Goal: Find specific page/section: Find specific page/section

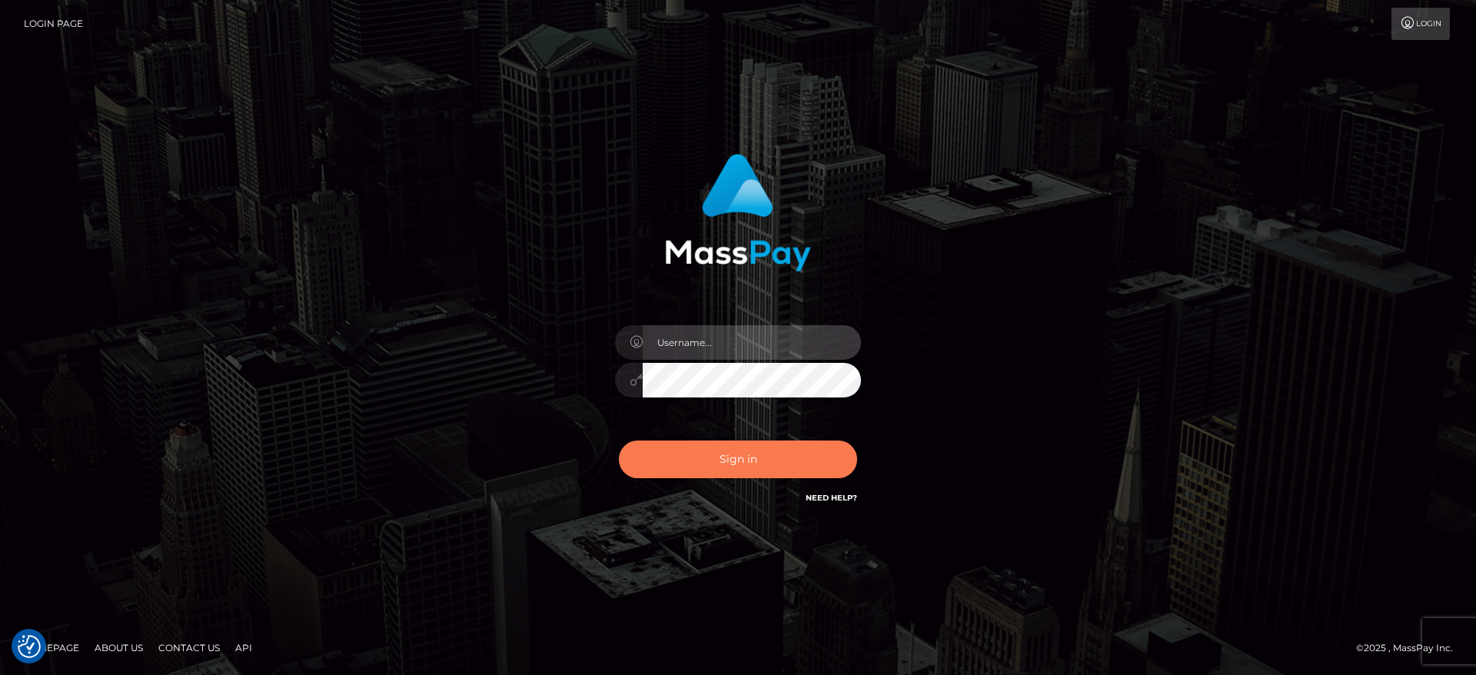
type input "[DOMAIN_NAME]"
click at [774, 457] on button "Sign in" at bounding box center [738, 460] width 238 height 38
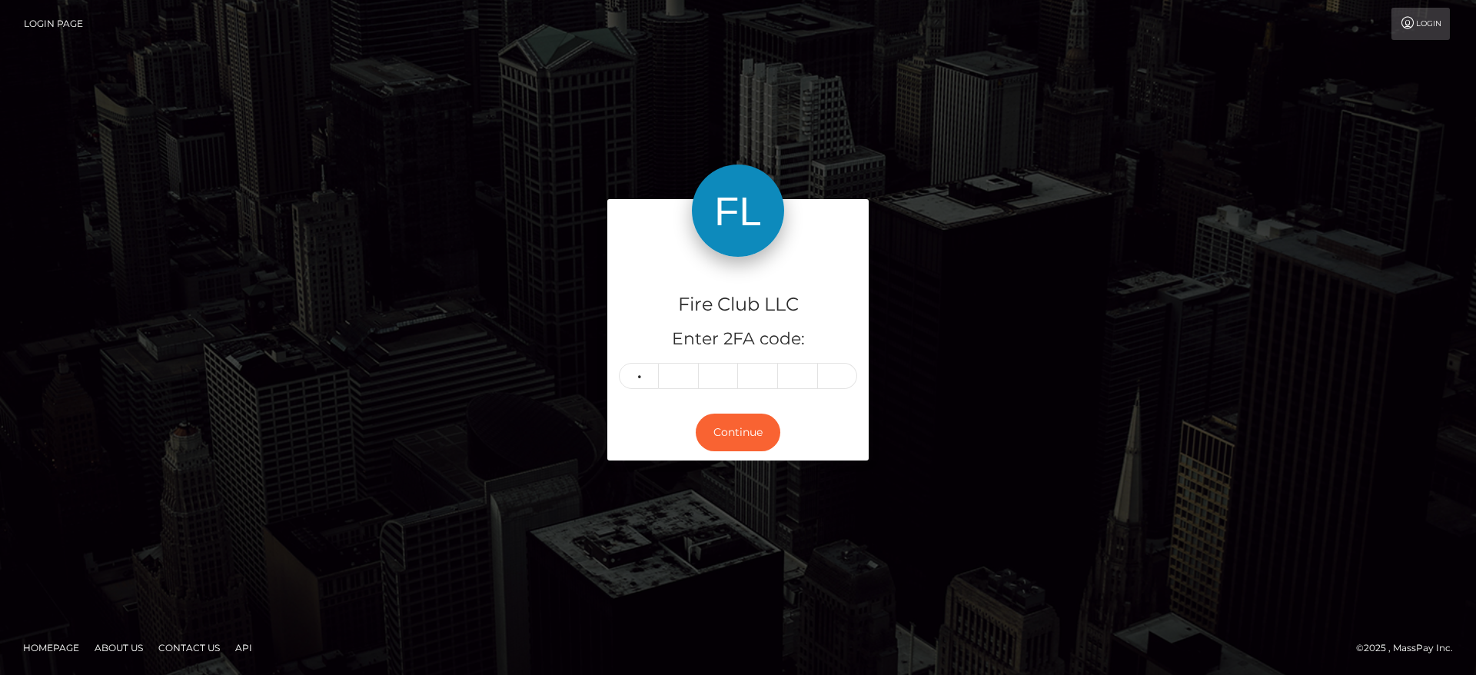
type input "2"
type input "9"
type input "2"
type input "7"
type input "9"
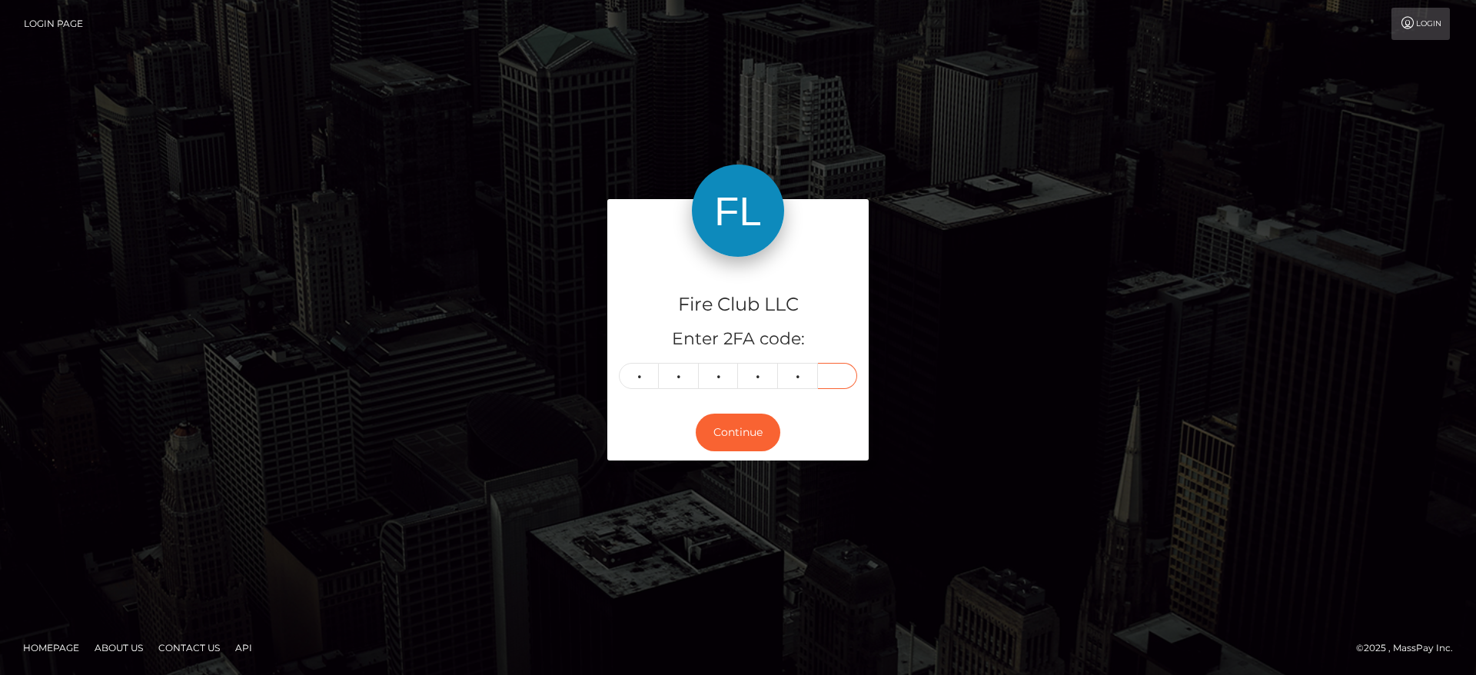
type input "0"
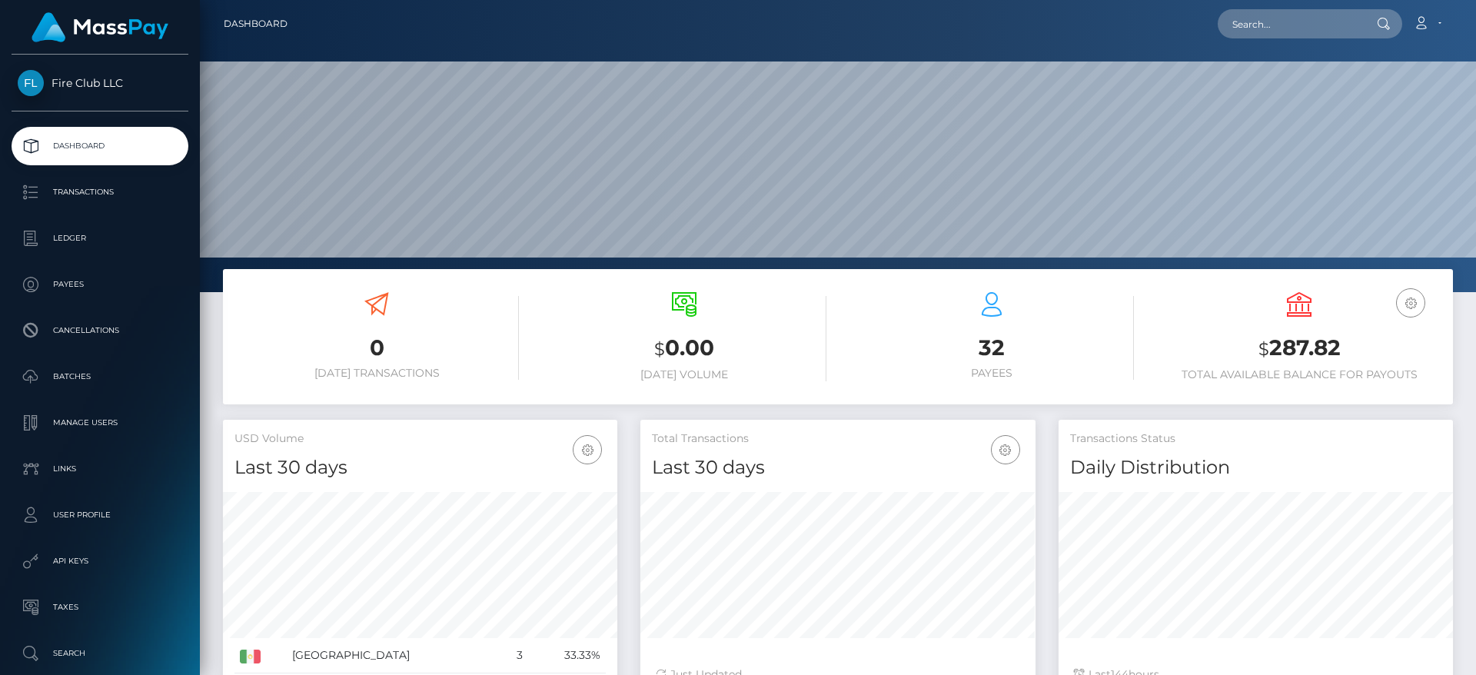
scroll to position [273, 395]
click at [1242, 25] on input "text" at bounding box center [1290, 23] width 145 height 29
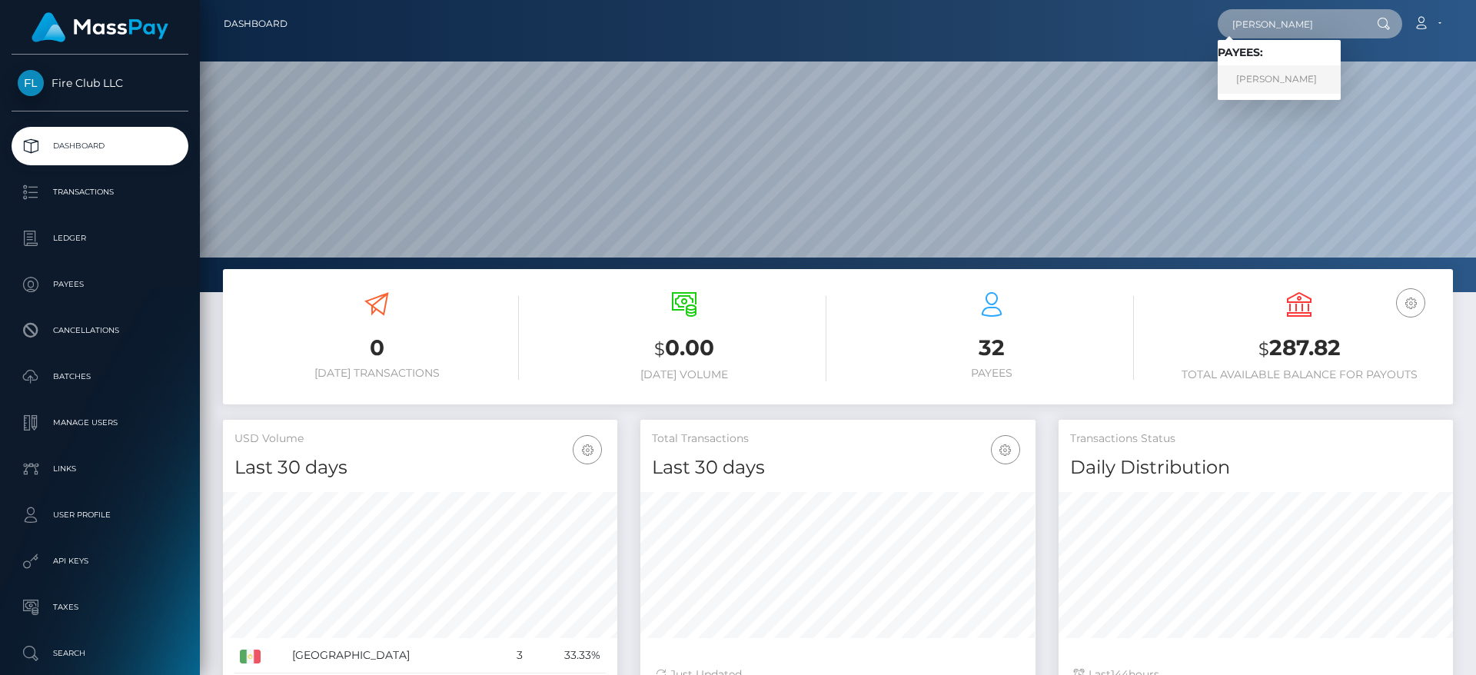
type input "pablo"
click at [1280, 82] on link "Pablo Tapia" at bounding box center [1279, 79] width 123 height 28
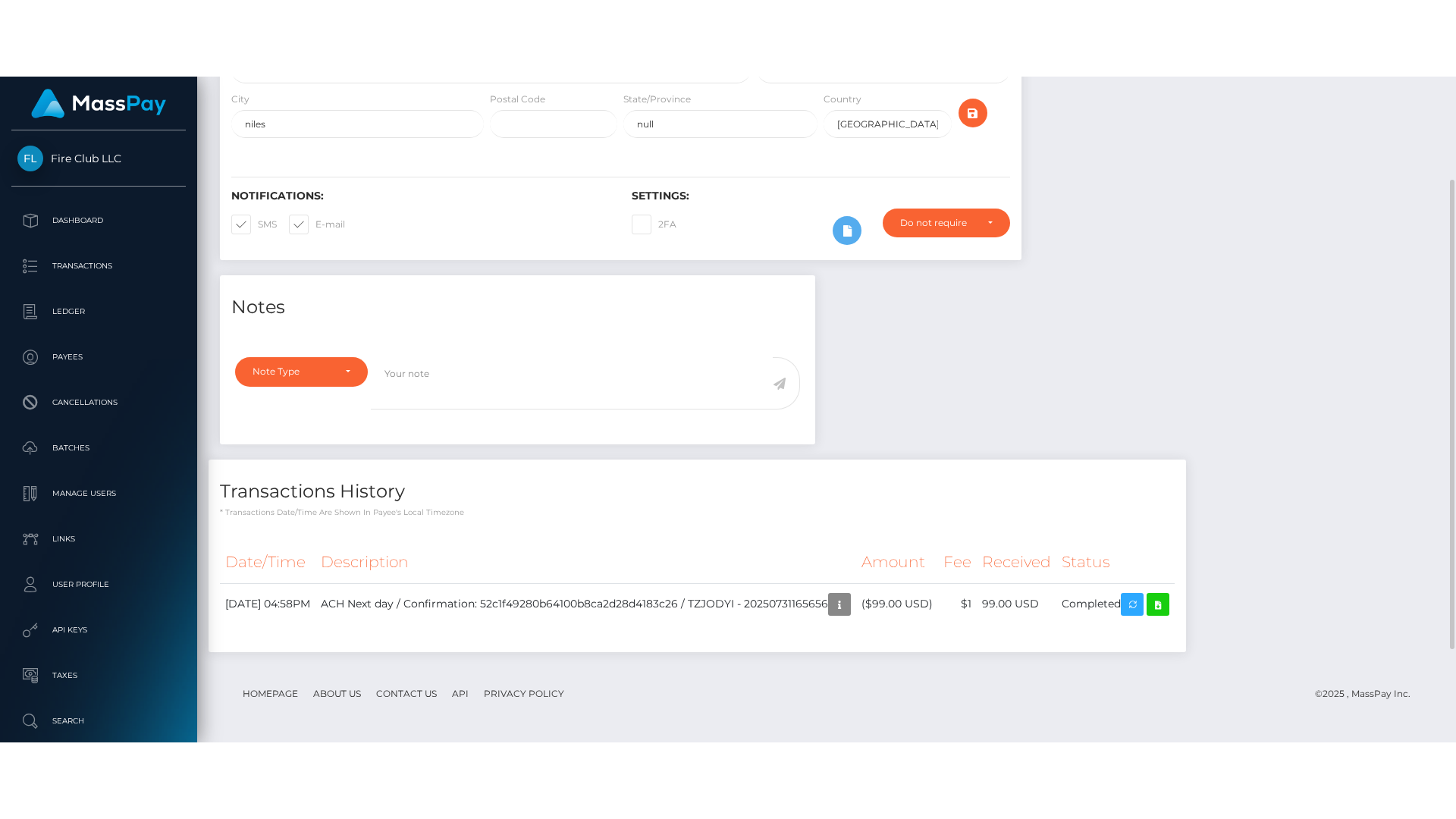
scroll to position [183, 390]
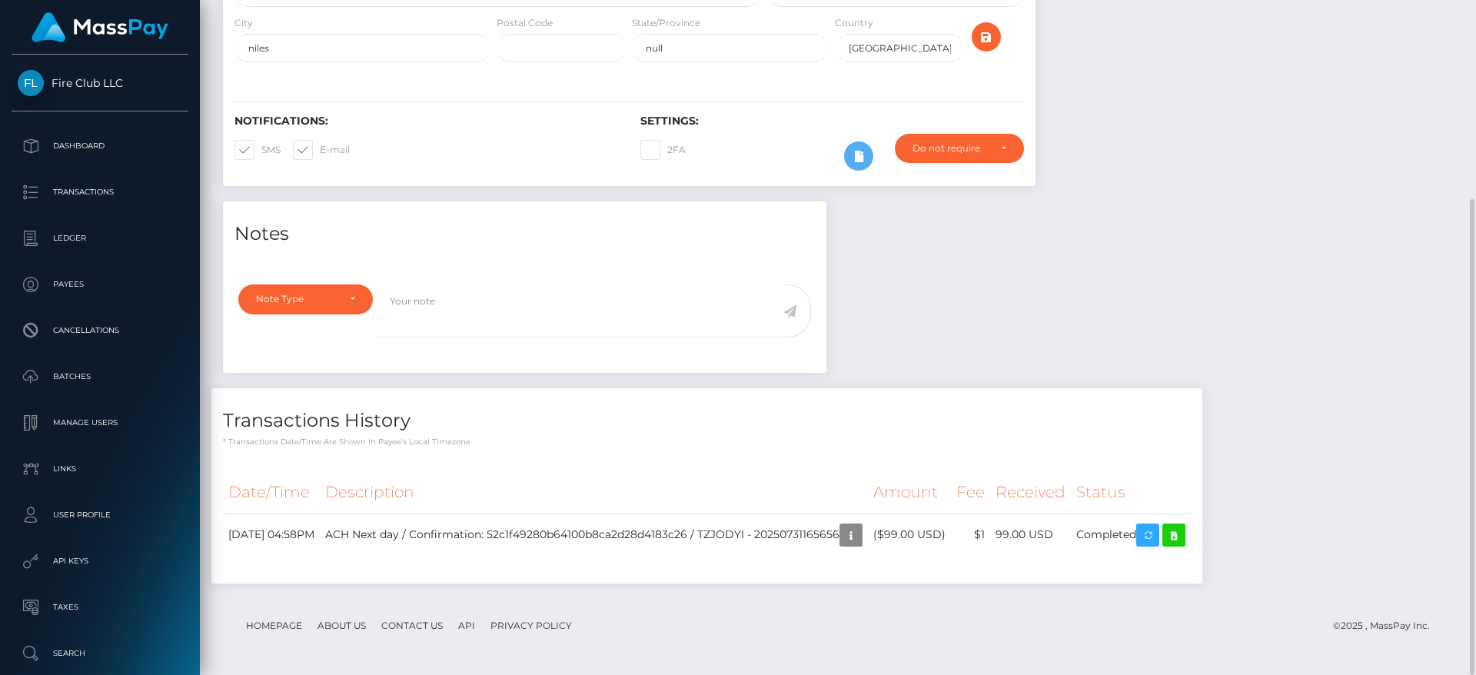
click at [1112, 313] on div "Notes Note Type Compliance Clear Compliance General Note Type" at bounding box center [837, 400] width 1253 height 398
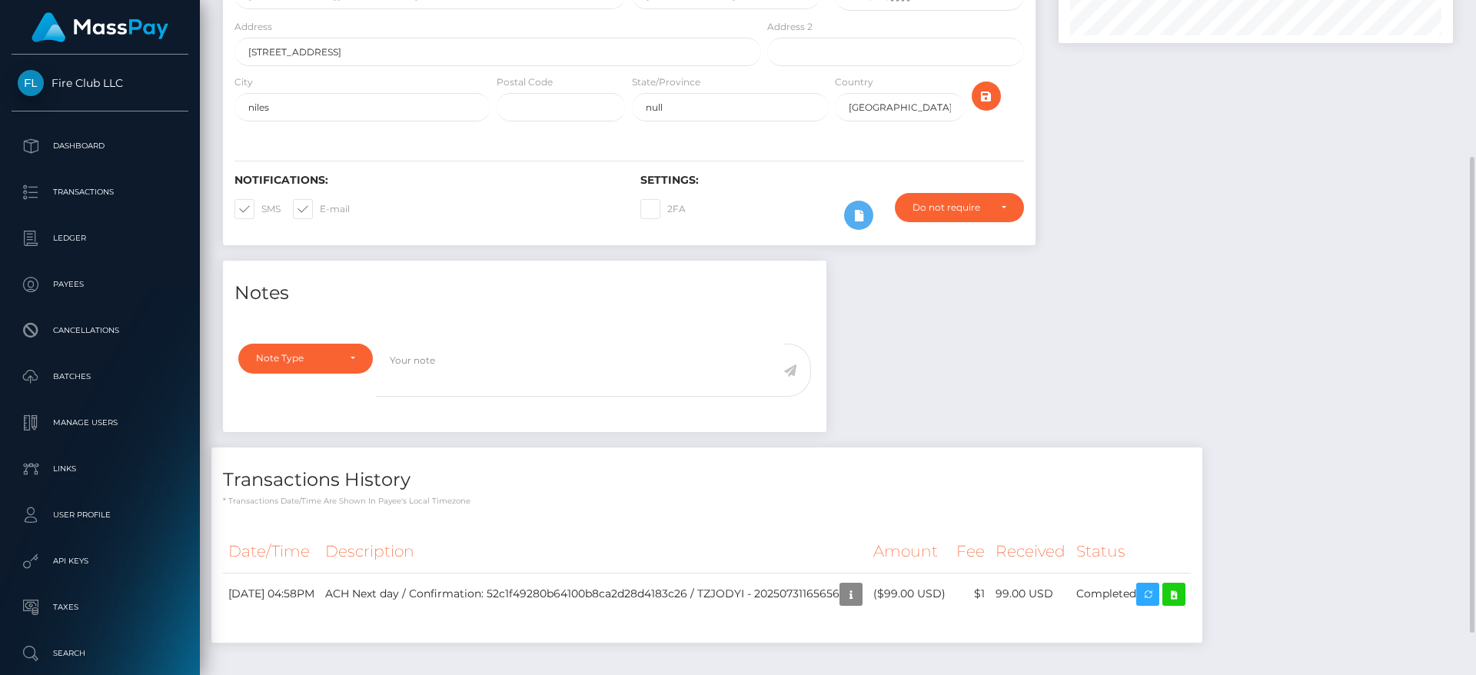
scroll to position [281, 0]
